Goal: Book appointment/travel/reservation

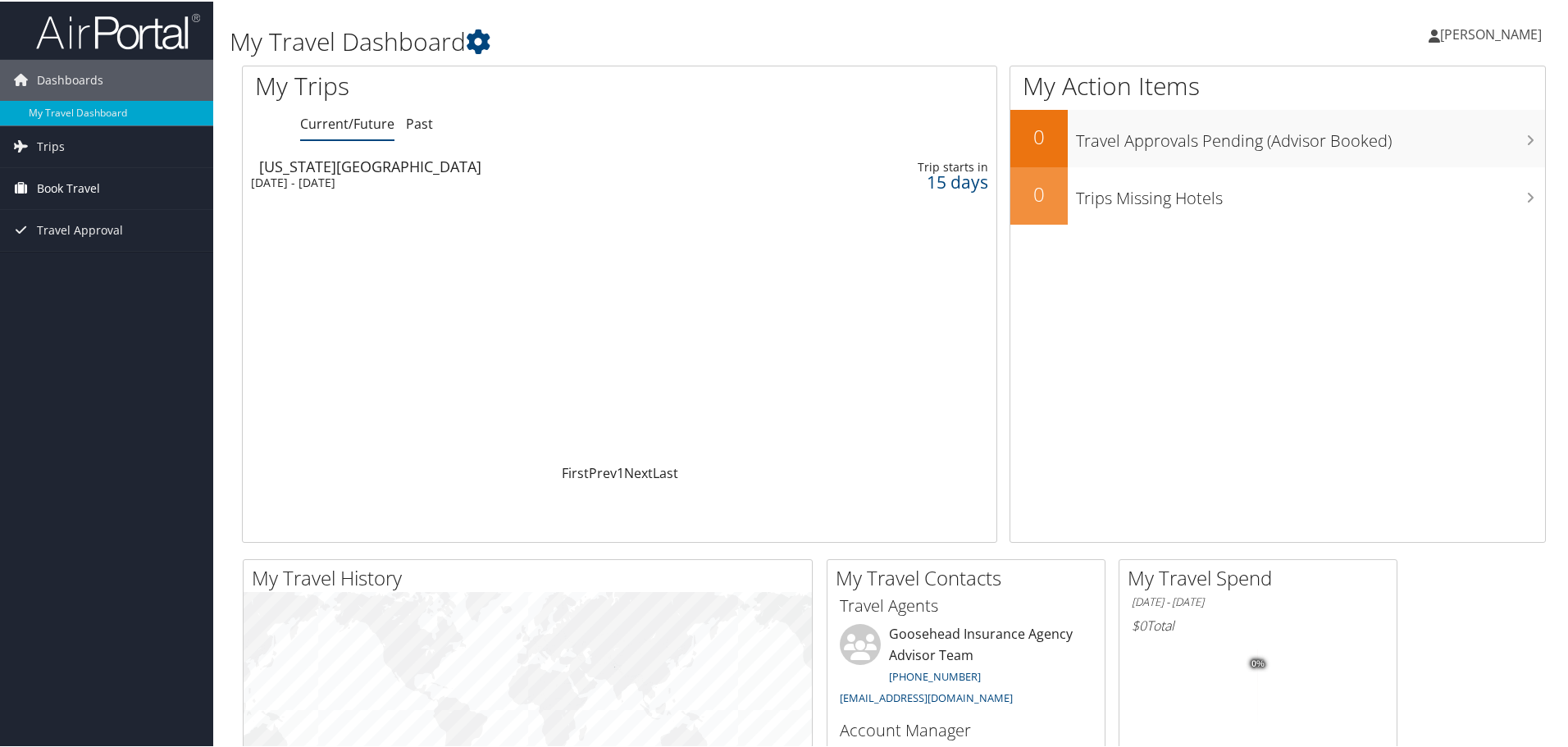
click at [82, 194] on span "Book Travel" at bounding box center [68, 186] width 63 height 41
click at [95, 184] on span "Book Travel" at bounding box center [68, 186] width 63 height 41
click at [96, 222] on link "Agent Booking Request" at bounding box center [106, 219] width 213 height 25
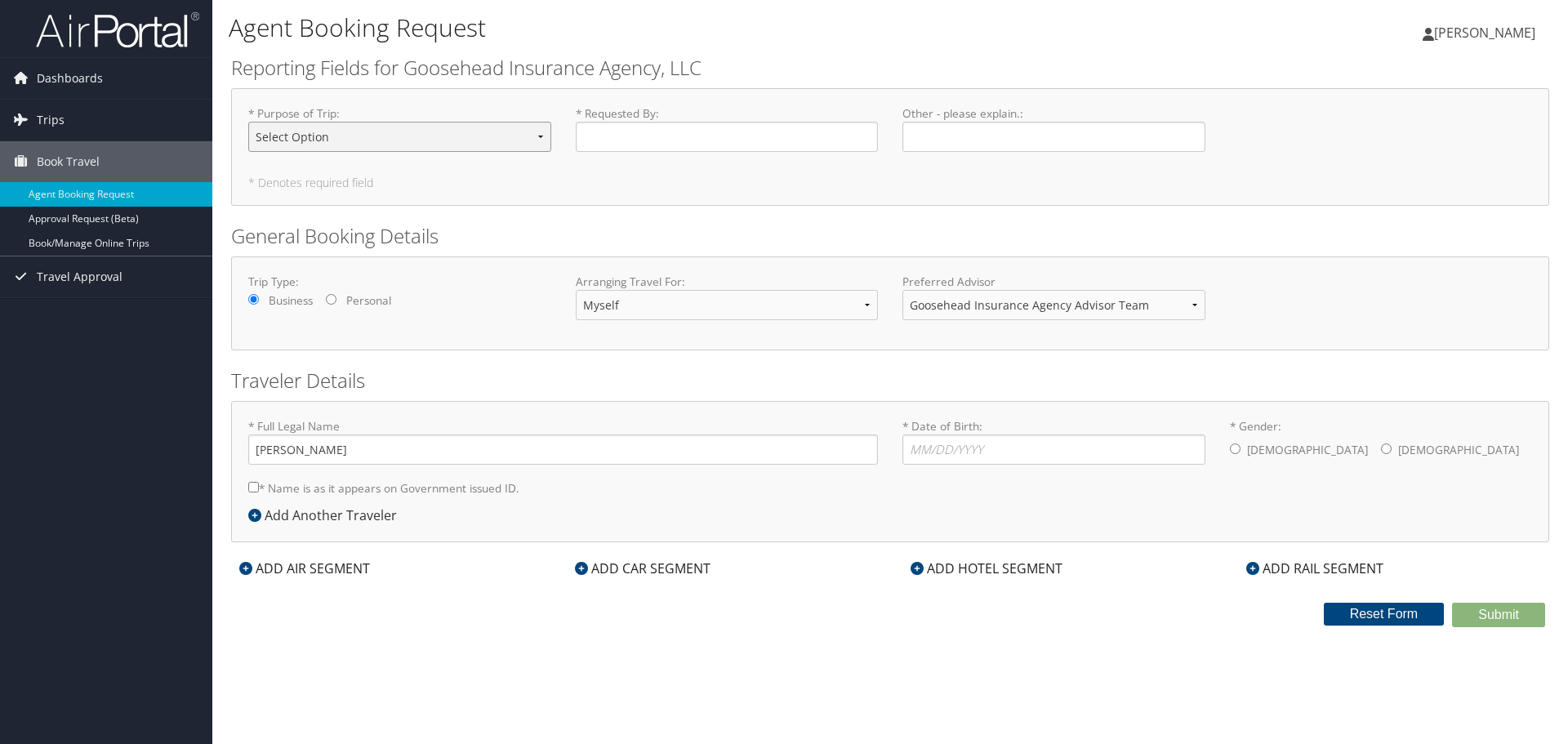
click at [468, 142] on select "Select Option Agency Site Visit - Support Campus Recruiting Visit Carrier Partn…" at bounding box center [400, 136] width 303 height 30
select select "Personal Travel"
click at [249, 122] on select "Select Option Agency Site Visit - Support Campus Recruiting Visit Carrier Partn…" at bounding box center [400, 136] width 303 height 30
click at [653, 138] on input "* Requested By : Required" at bounding box center [727, 136] width 303 height 30
click at [704, 213] on form "Reporting Fields for Goosehead Insurance Agency, LLC * Purpose of Trip : Select…" at bounding box center [890, 341] width 1319 height 574
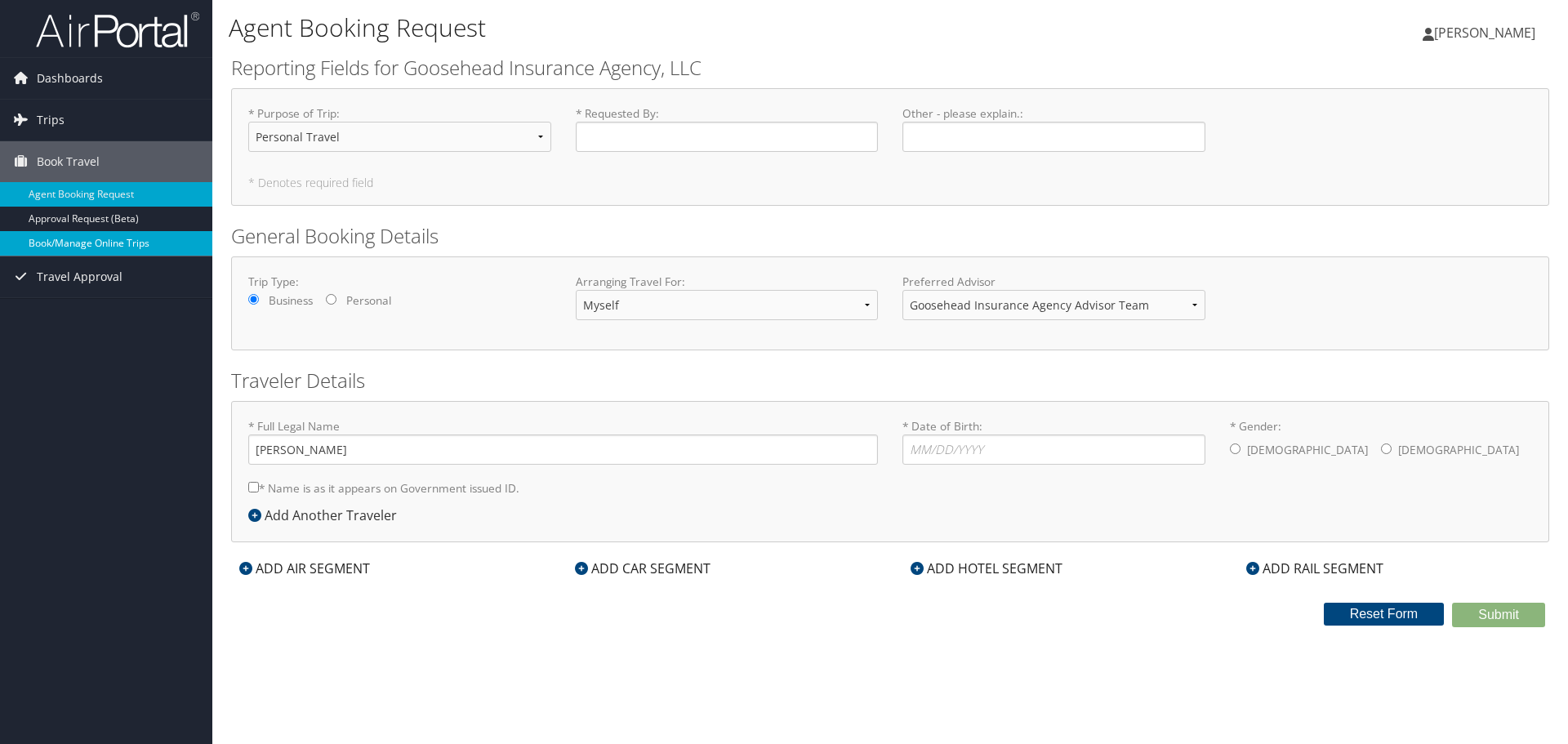
click at [145, 249] on link "Book/Manage Online Trips" at bounding box center [106, 243] width 212 height 25
